Goal: Information Seeking & Learning: Check status

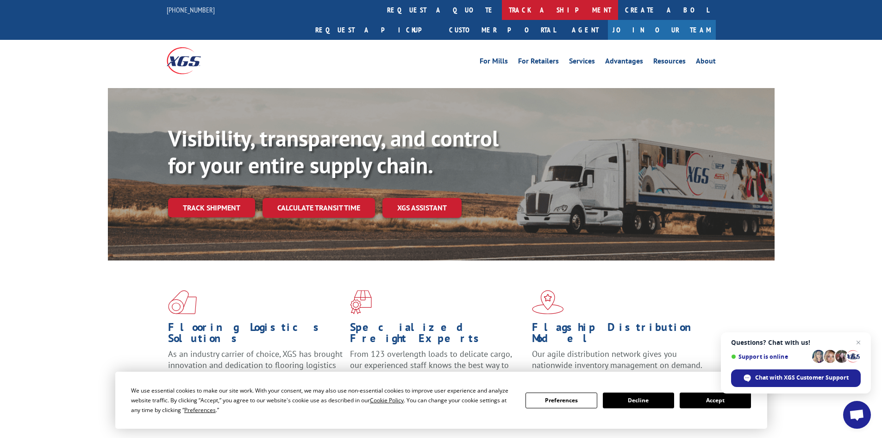
click at [502, 6] on link "track a shipment" at bounding box center [560, 10] width 116 height 20
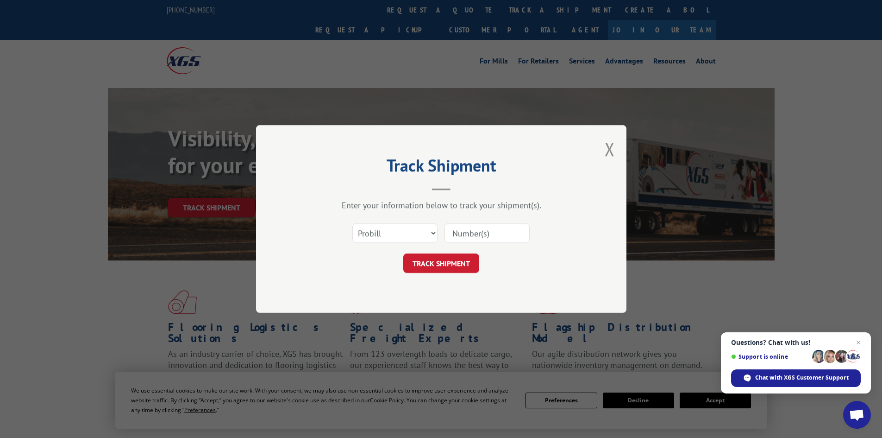
paste input "68172467-0"
type input "68172467-0"
click at [429, 230] on select "Select category... Probill BOL PO" at bounding box center [395, 232] width 85 height 19
click at [353, 223] on select "Select category... Probill BOL PO" at bounding box center [395, 232] width 85 height 19
click at [453, 261] on button "TRACK SHIPMENT" at bounding box center [441, 262] width 76 height 19
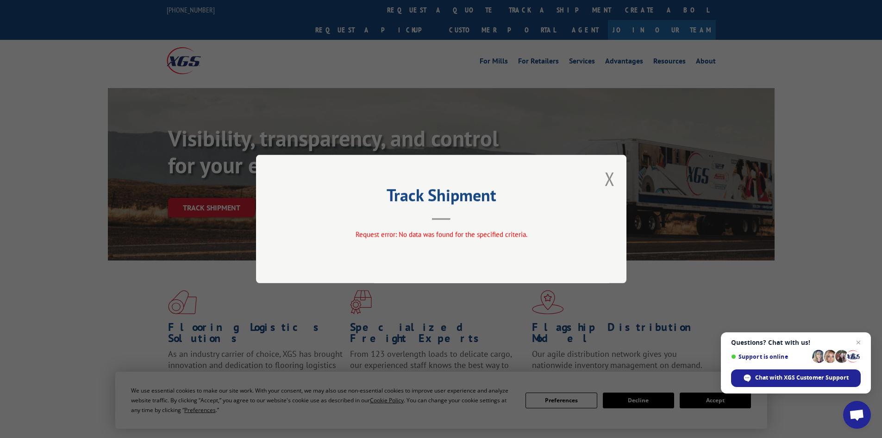
click at [616, 180] on div "Track Shipment Request error: No data was found for the specified criteria." at bounding box center [441, 219] width 371 height 128
click at [615, 178] on button "Close modal" at bounding box center [610, 178] width 10 height 25
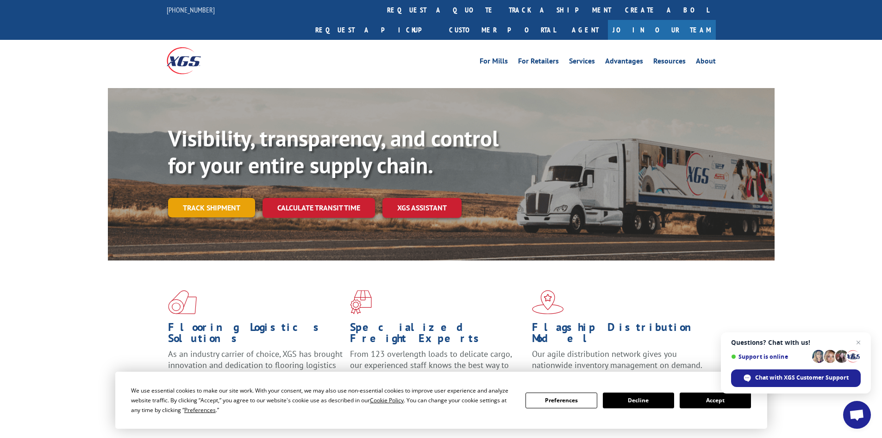
click at [214, 198] on link "Track shipment" at bounding box center [211, 207] width 87 height 19
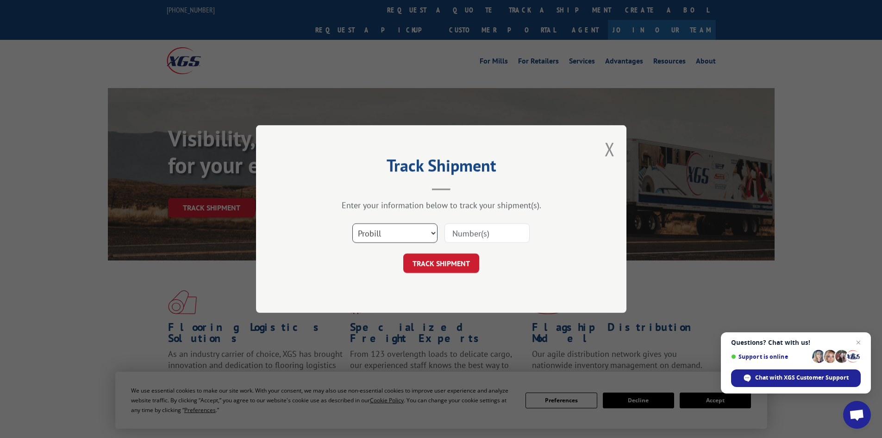
click at [430, 233] on select "Select category... Probill BOL PO" at bounding box center [395, 232] width 85 height 19
select select "bol"
click at [353, 223] on select "Select category... Probill BOL PO" at bounding box center [395, 232] width 85 height 19
paste input "68172467-0"
type input "68172467-0"
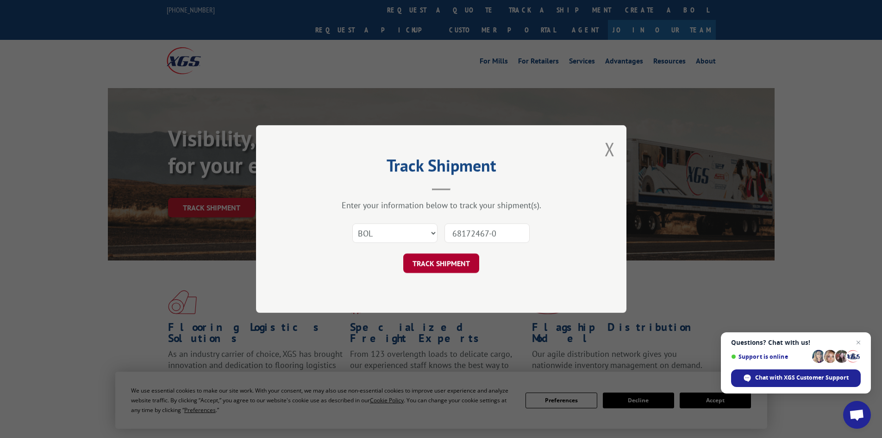
click at [428, 258] on button "TRACK SHIPMENT" at bounding box center [441, 262] width 76 height 19
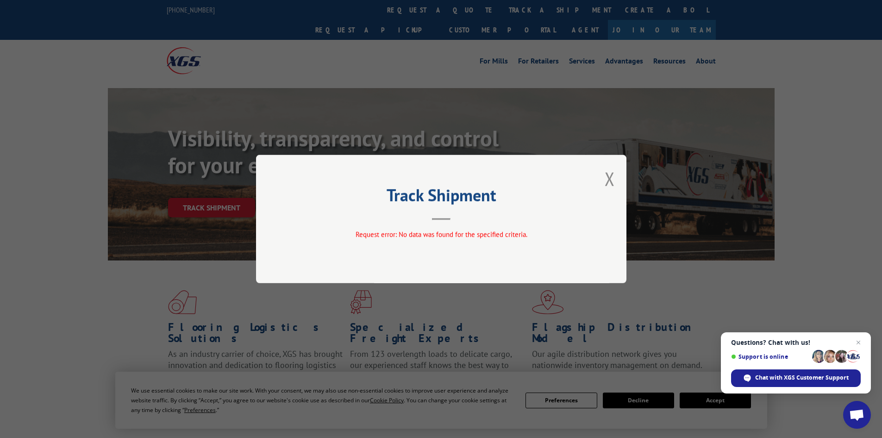
click at [479, 101] on div "Track Shipment Request error: No data was found for the specified criteria." at bounding box center [441, 219] width 882 height 438
drag, startPoint x: 607, startPoint y: 177, endPoint x: 601, endPoint y: 166, distance: 12.8
click at [607, 177] on button "Close modal" at bounding box center [610, 178] width 10 height 25
